Goal: Communication & Community: Answer question/provide support

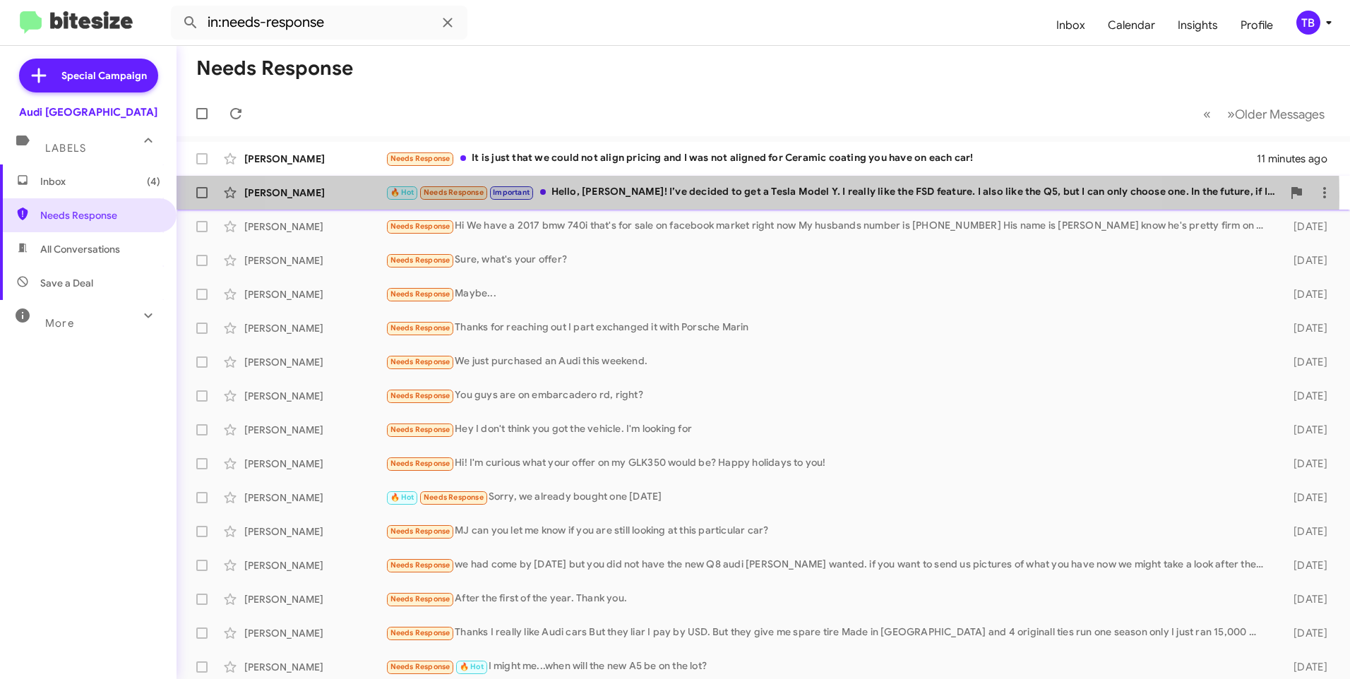
click at [714, 196] on div "🔥 Hot Needs Response Important Hello, [PERSON_NAME]! I’ve decided to get a Tesl…" at bounding box center [833, 192] width 896 height 16
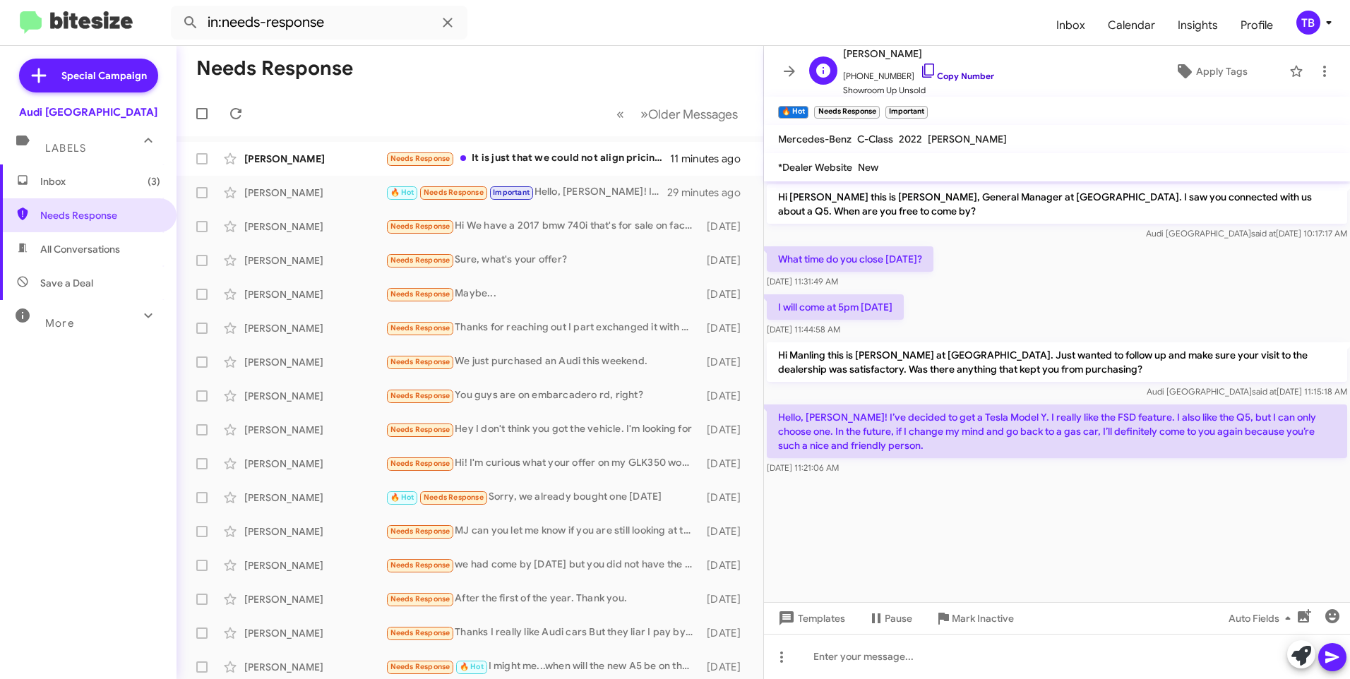
click at [927, 73] on link "Copy Number" at bounding box center [957, 76] width 74 height 11
click at [1318, 59] on button at bounding box center [1324, 71] width 28 height 28
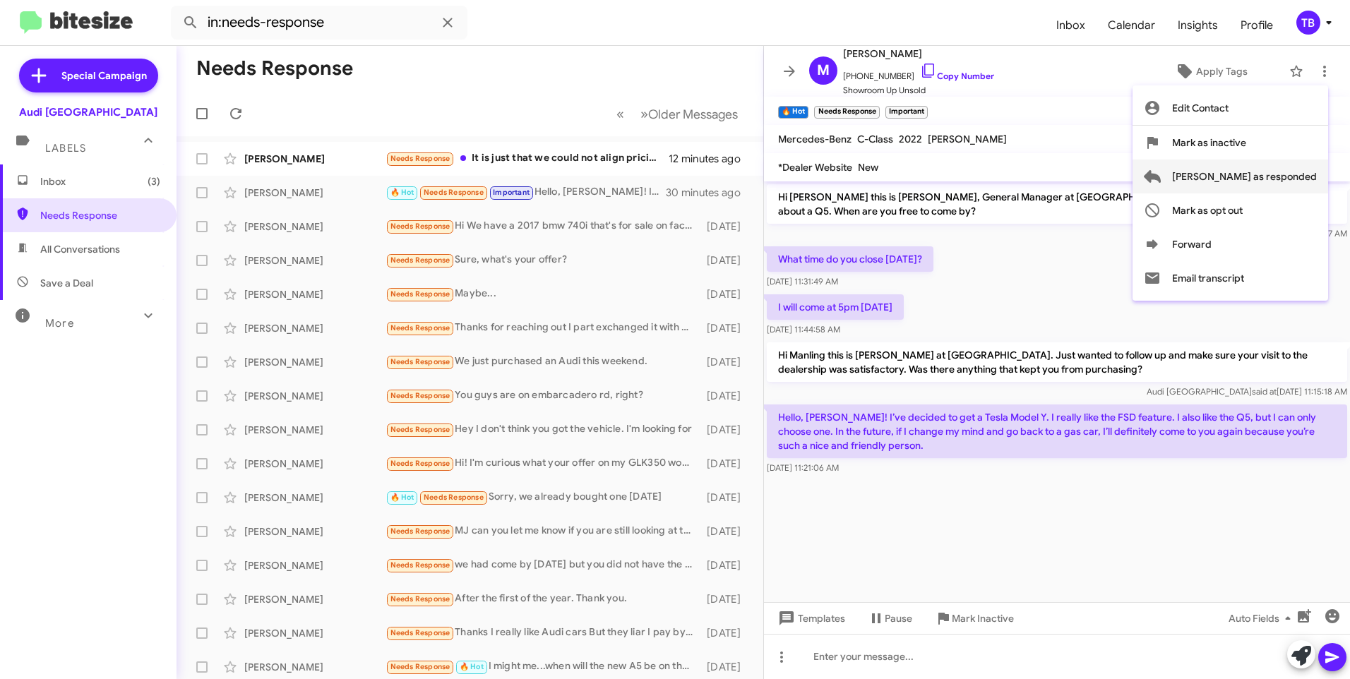
click at [1299, 171] on span "[PERSON_NAME] as responded" at bounding box center [1244, 177] width 145 height 34
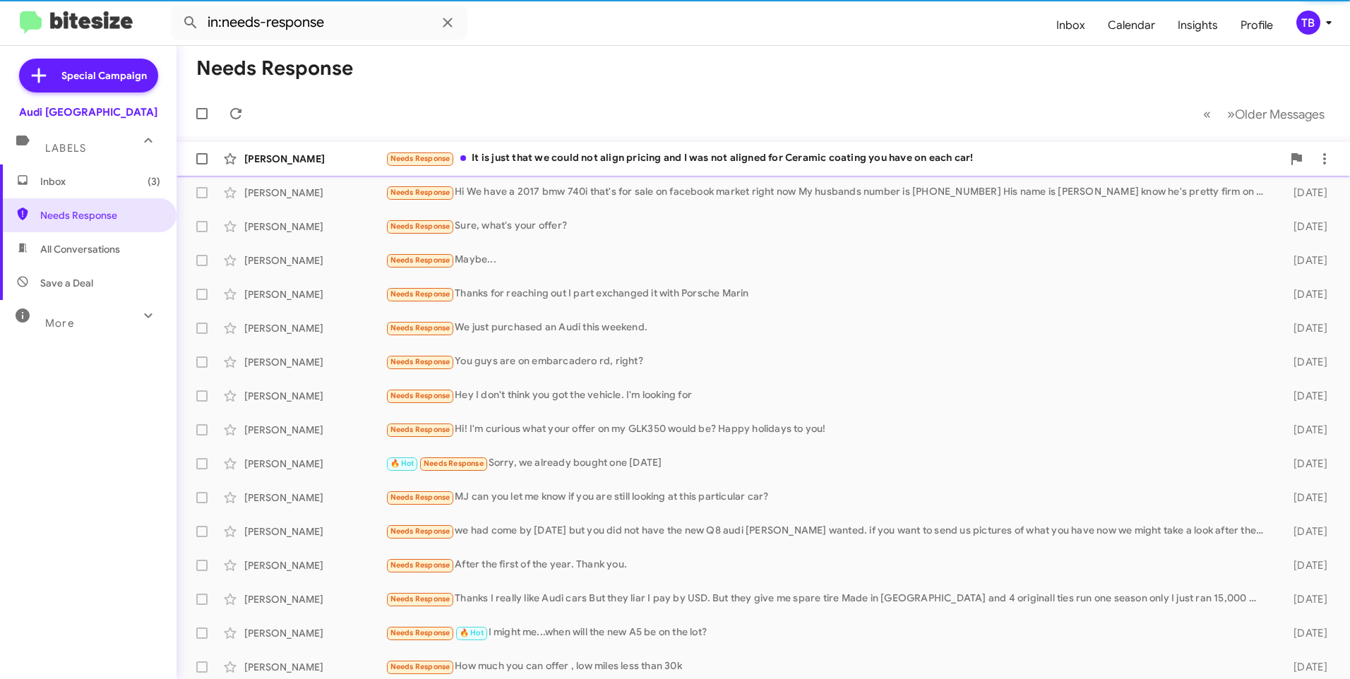
click at [582, 165] on div "Needs Response It is just that we could not align pricing and I was not aligned…" at bounding box center [833, 158] width 896 height 16
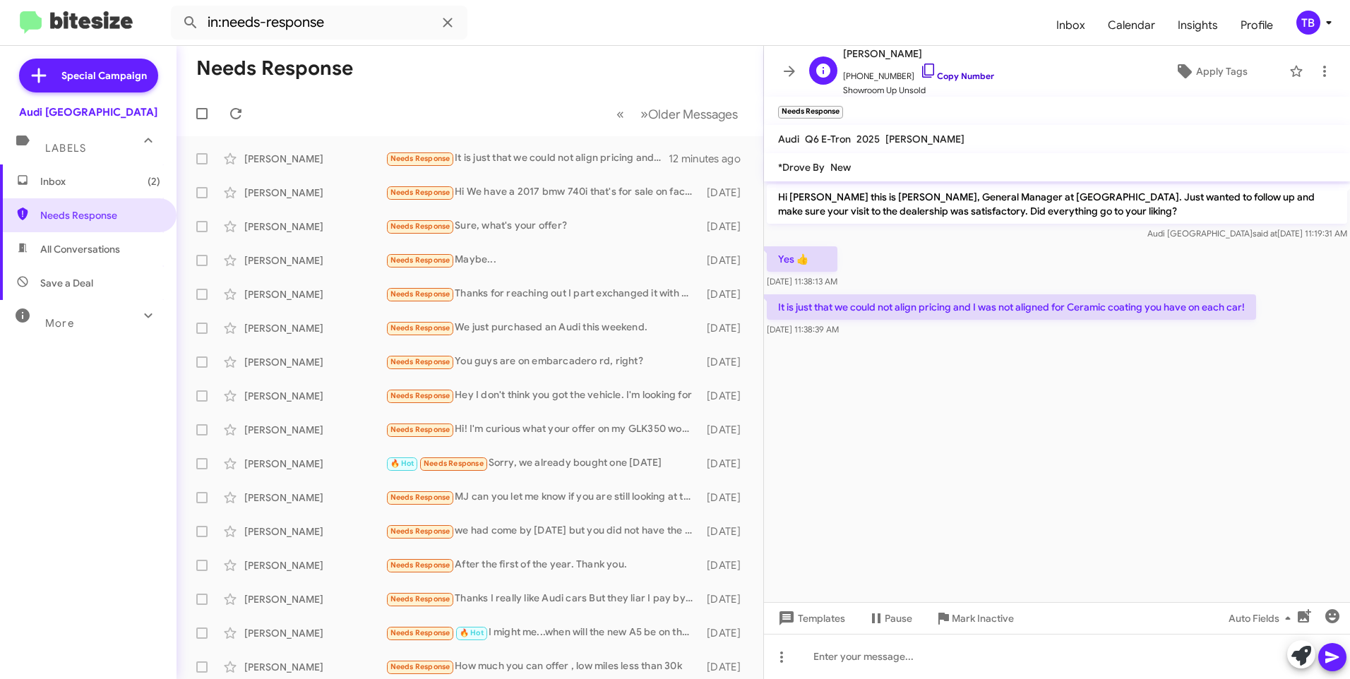
click at [920, 68] on icon at bounding box center [928, 70] width 17 height 17
click at [501, 89] on mat-toolbar-row "Needs Response" at bounding box center [469, 68] width 587 height 45
